Goal: Use online tool/utility: Utilize a website feature to perform a specific function

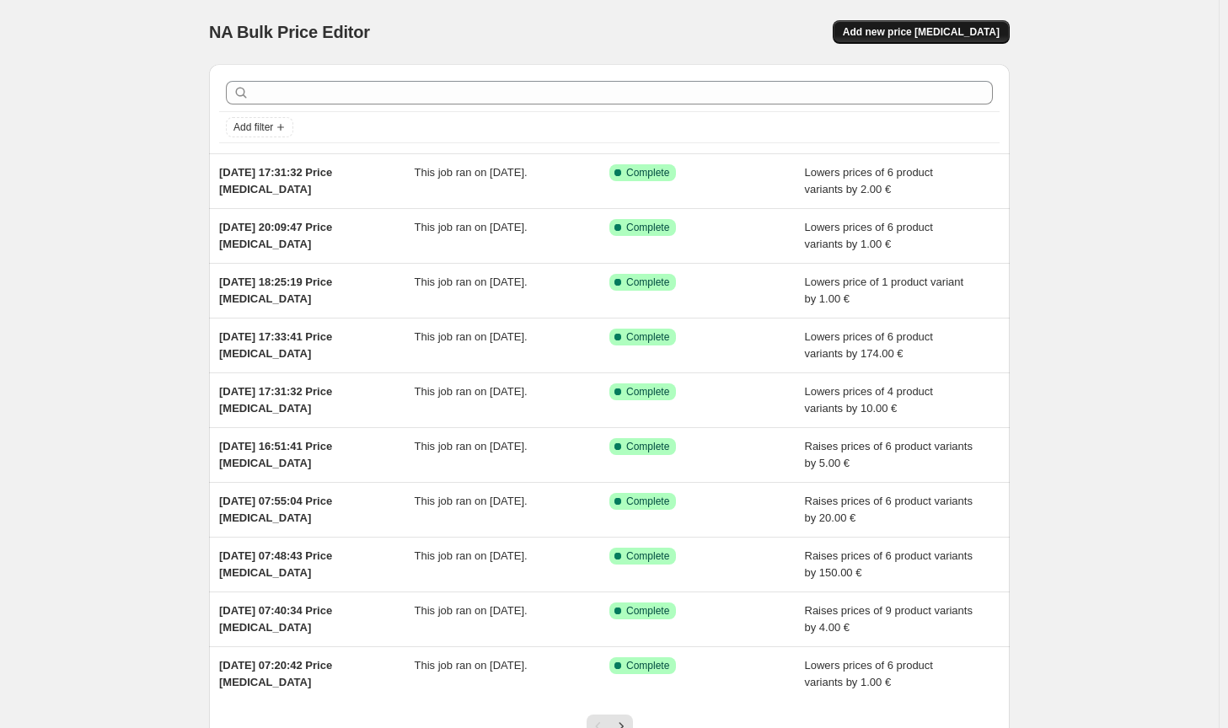
click at [919, 41] on button "Add new price [MEDICAL_DATA]" at bounding box center [921, 32] width 177 height 24
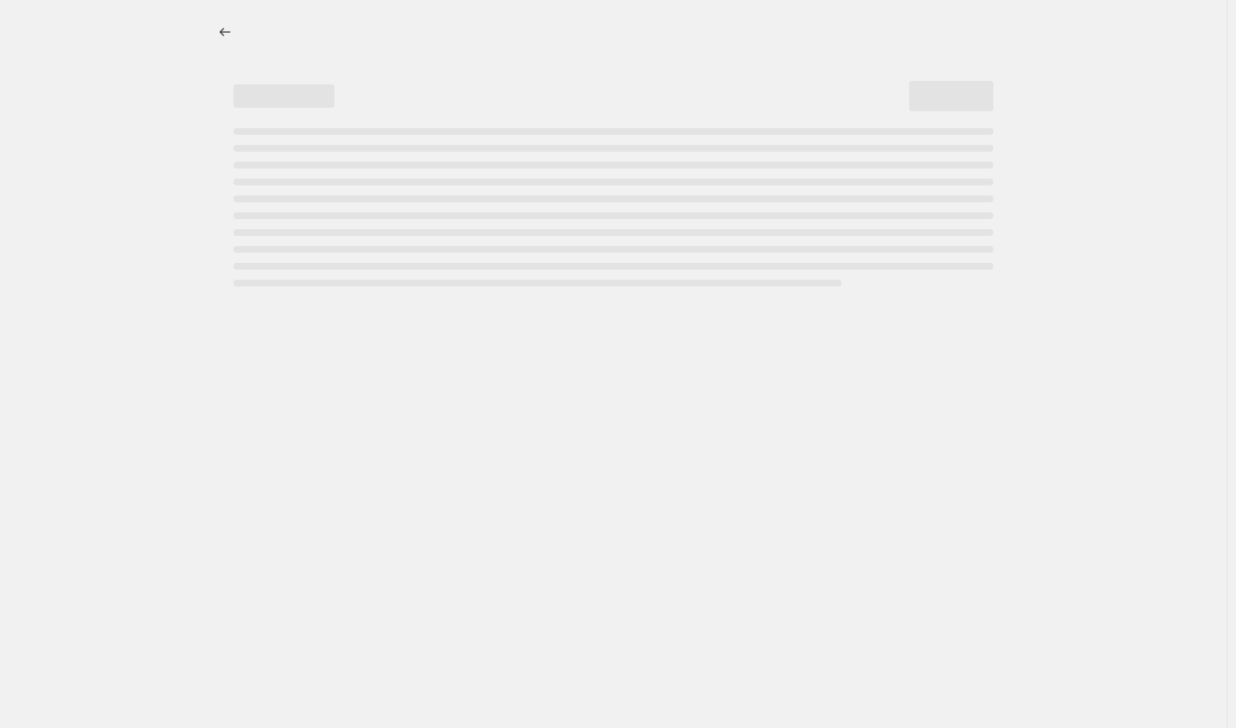
select select "percentage"
